Goal: Information Seeking & Learning: Learn about a topic

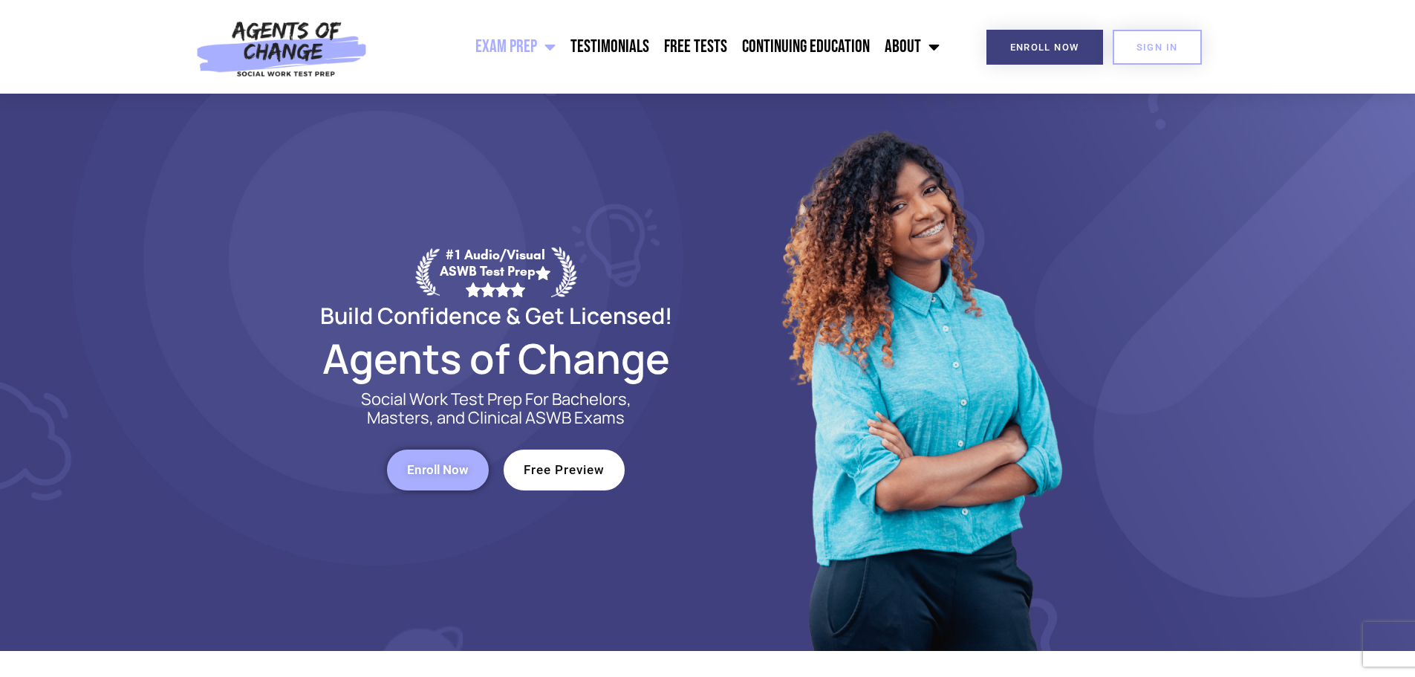
click at [440, 409] on span "Enroll Now" at bounding box center [438, 470] width 62 height 13
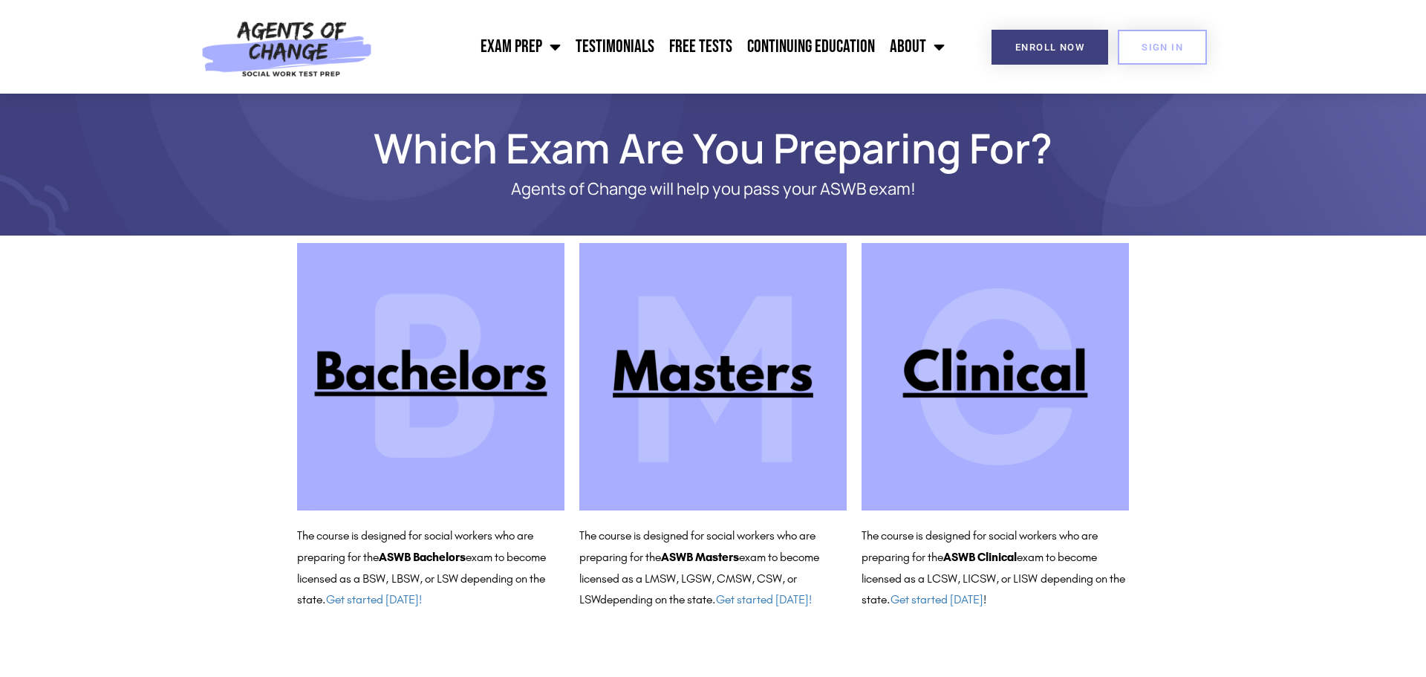
click at [740, 371] on img at bounding box center [713, 376] width 267 height 267
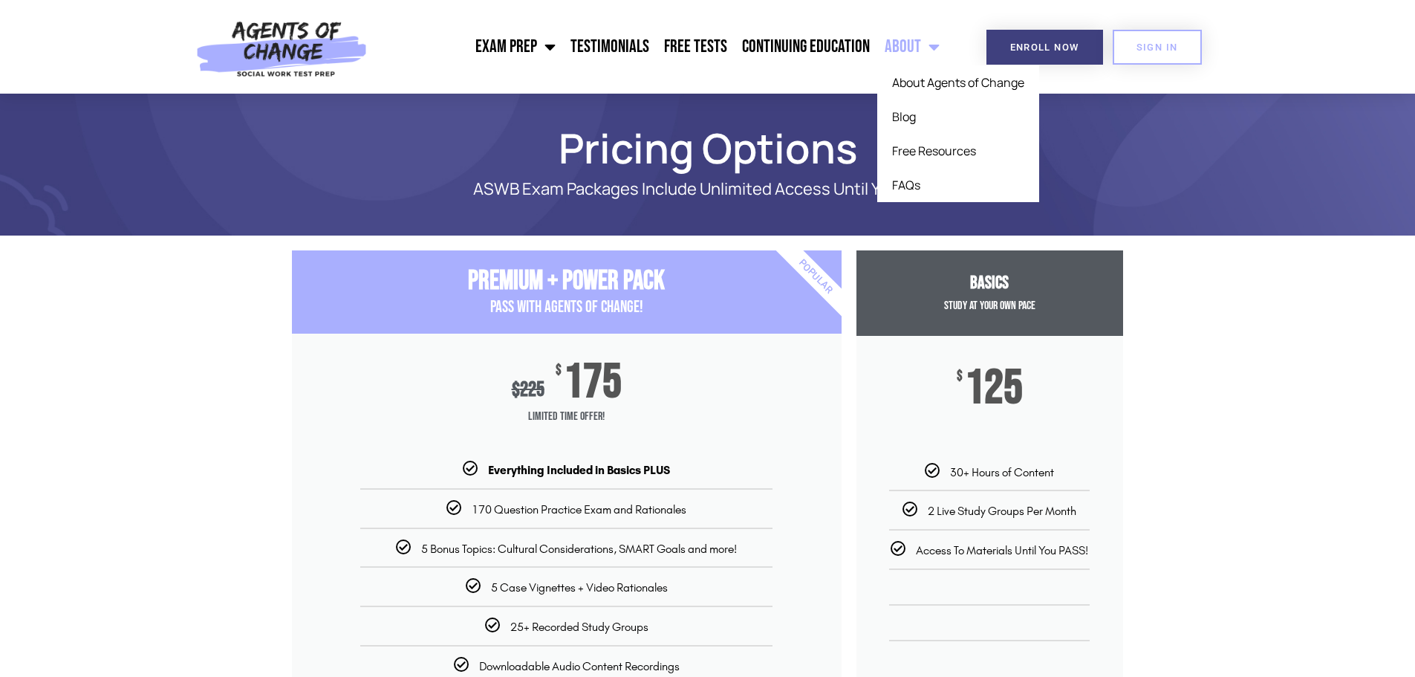
click at [933, 49] on span "Menu" at bounding box center [930, 46] width 19 height 33
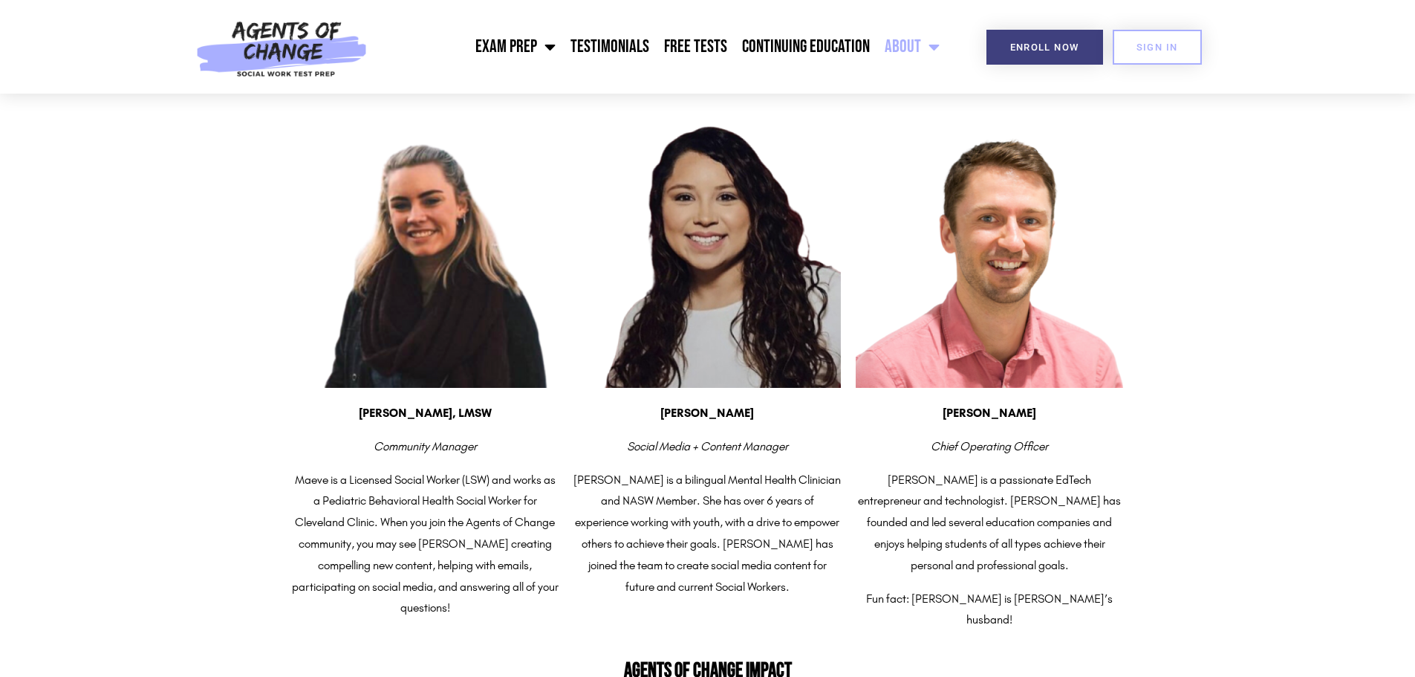
scroll to position [619, 0]
